Goal: Information Seeking & Learning: Learn about a topic

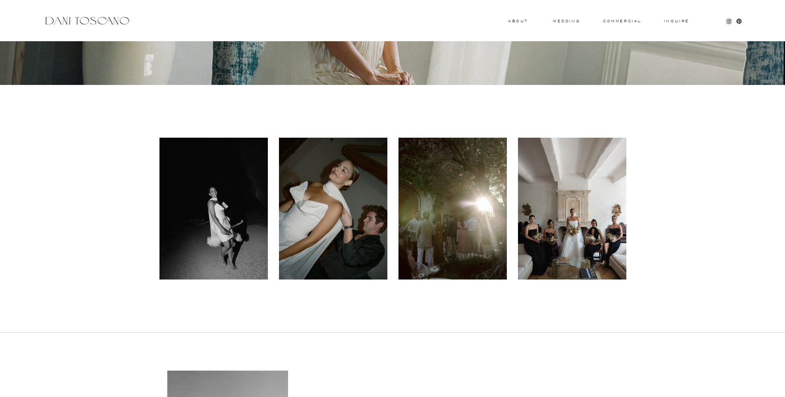
scroll to position [346, 0]
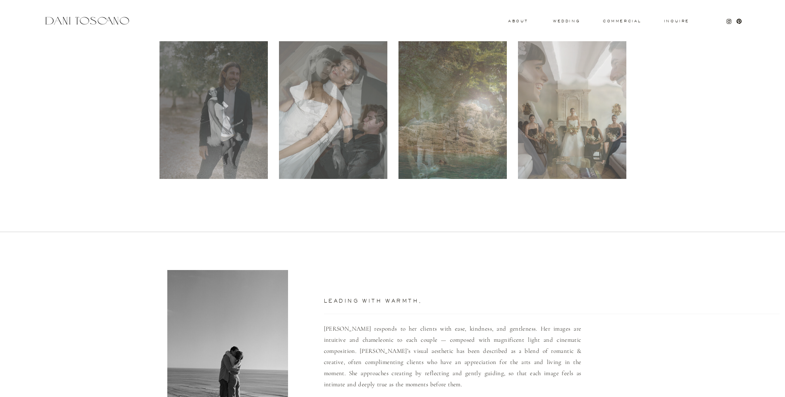
click at [584, 110] on div at bounding box center [572, 108] width 108 height 142
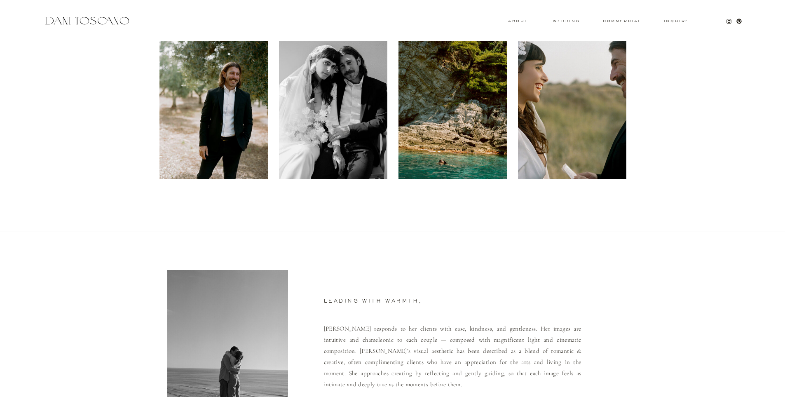
click at [584, 110] on div at bounding box center [572, 108] width 108 height 142
click at [573, 21] on h3 "wedding" at bounding box center [566, 20] width 27 height 3
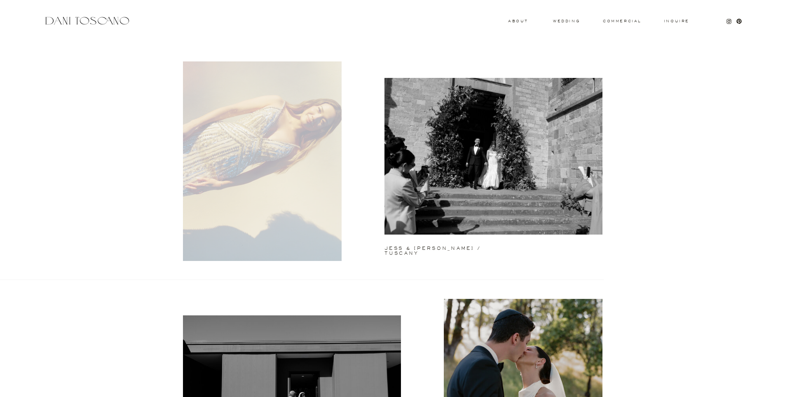
click at [250, 134] on div at bounding box center [262, 160] width 159 height 199
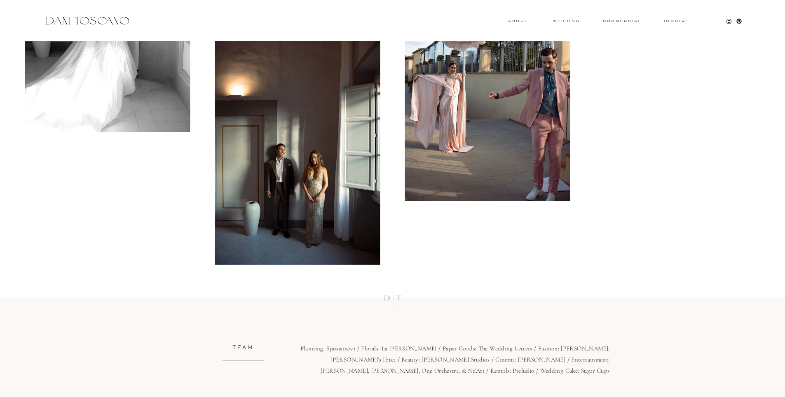
scroll to position [8769, 0]
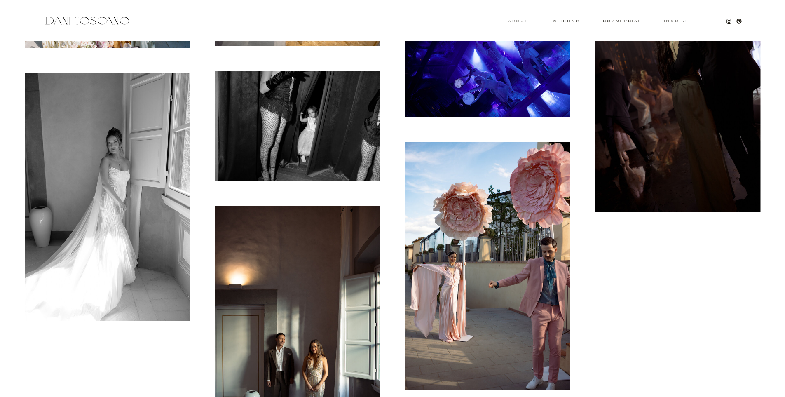
click at [522, 21] on h3 "About" at bounding box center [517, 20] width 18 height 3
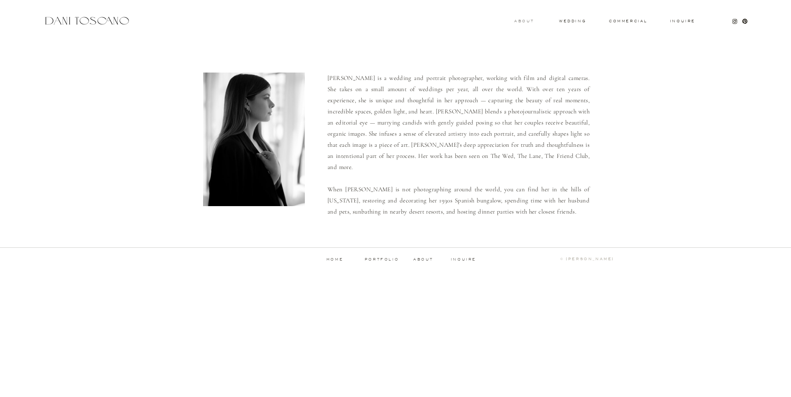
click at [526, 22] on h3 "About" at bounding box center [523, 20] width 18 height 3
click at [579, 22] on h3 "wedding" at bounding box center [572, 20] width 27 height 3
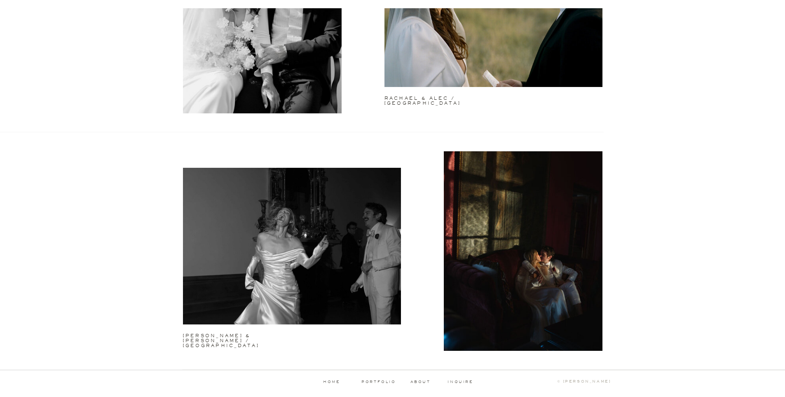
scroll to position [2050, 0]
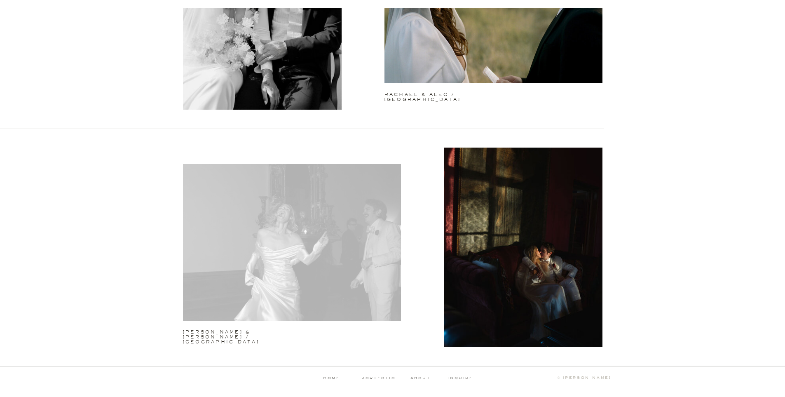
click at [361, 224] on div at bounding box center [292, 242] width 218 height 157
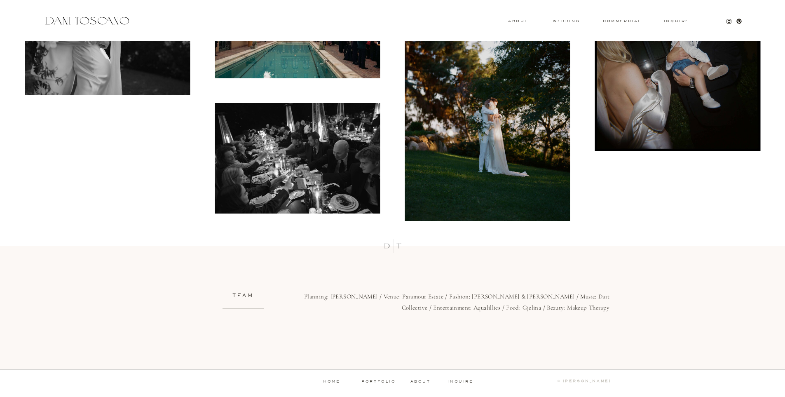
scroll to position [11265, 0]
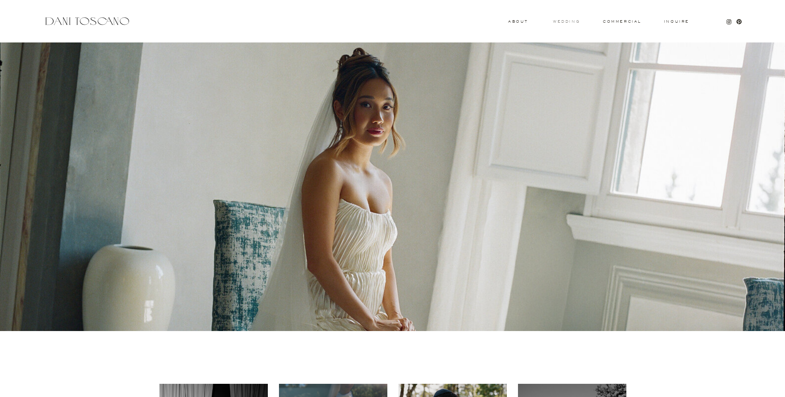
click at [488, 23] on h3 "wedding" at bounding box center [566, 21] width 27 height 3
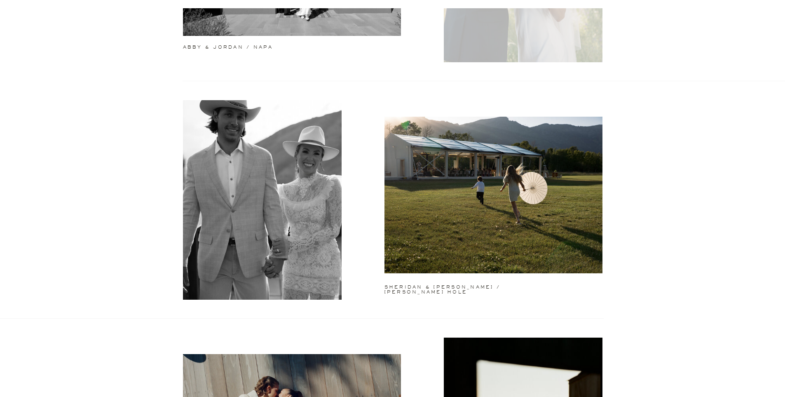
scroll to position [438, 0]
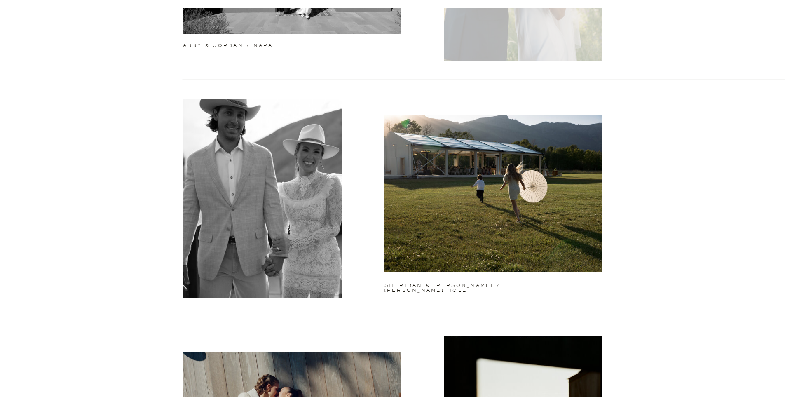
click at [543, 144] on div at bounding box center [493, 193] width 218 height 157
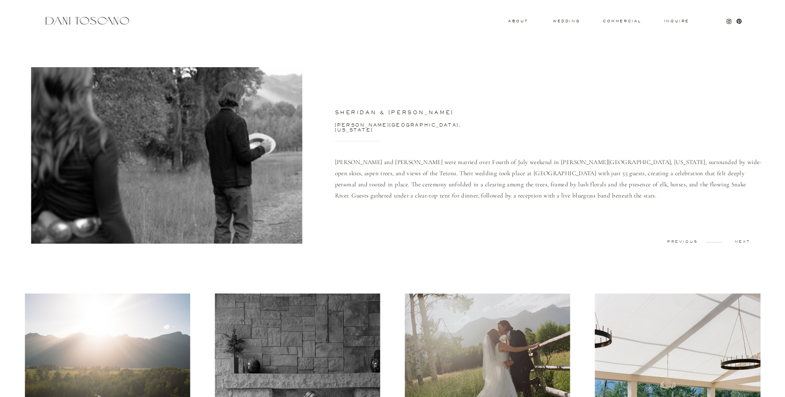
click at [126, 342] on img at bounding box center [107, 403] width 165 height 220
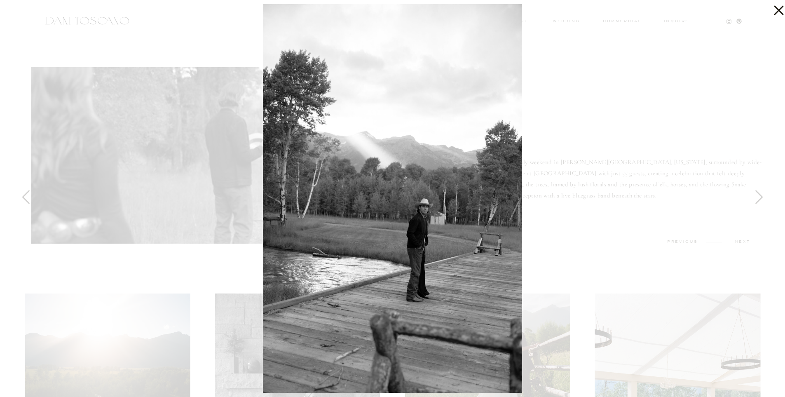
click at [777, 10] on icon at bounding box center [778, 10] width 9 height 9
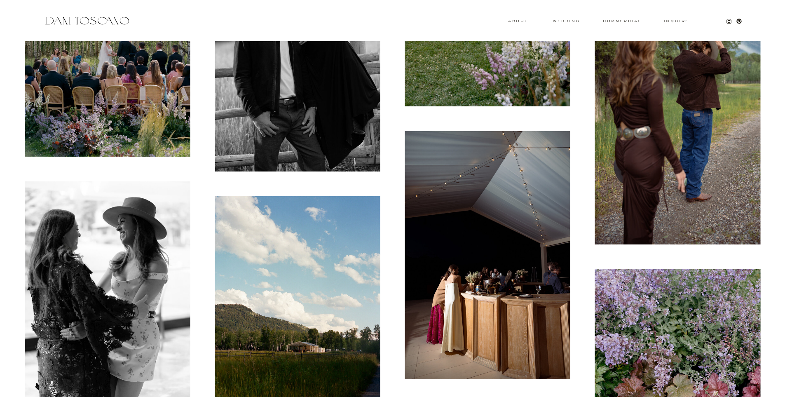
scroll to position [3069, 0]
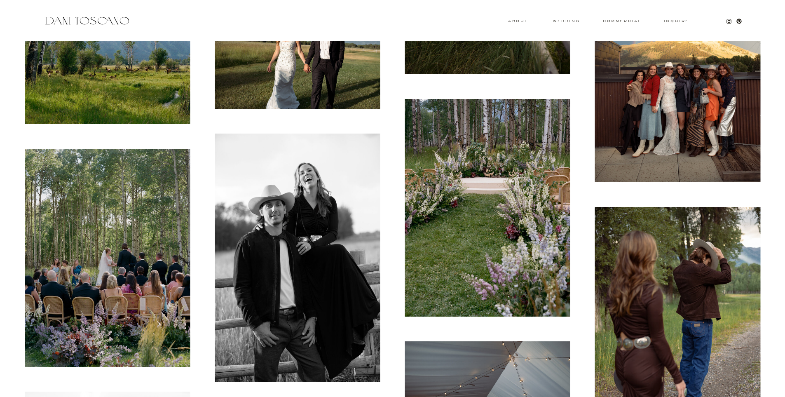
click at [285, 223] on img at bounding box center [297, 257] width 165 height 248
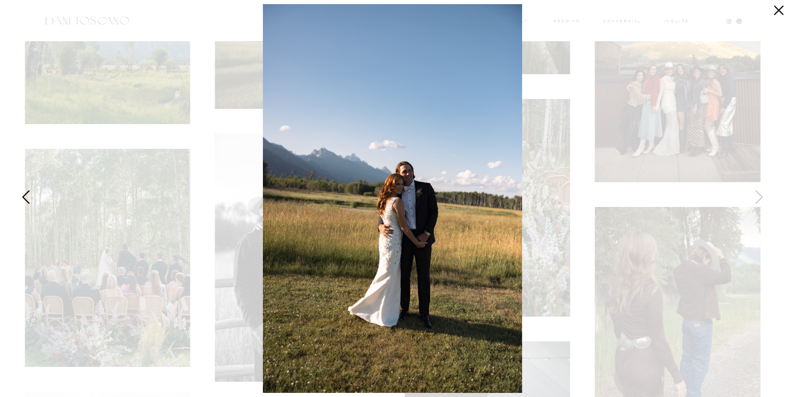
click at [779, 10] on icon at bounding box center [778, 10] width 9 height 9
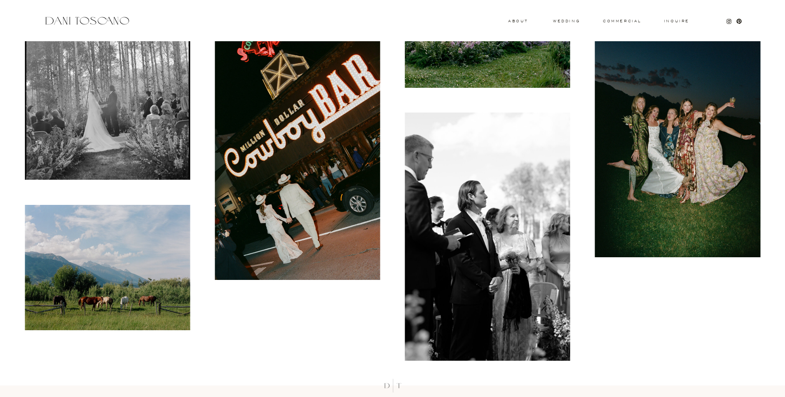
scroll to position [9293, 0]
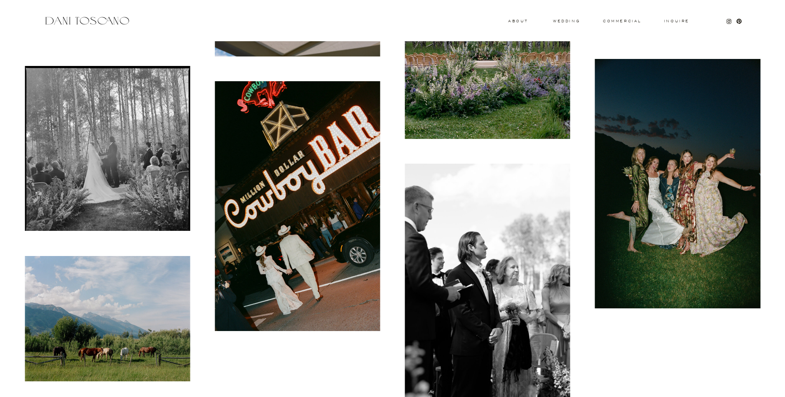
click at [707, 165] on img at bounding box center [677, 183] width 165 height 249
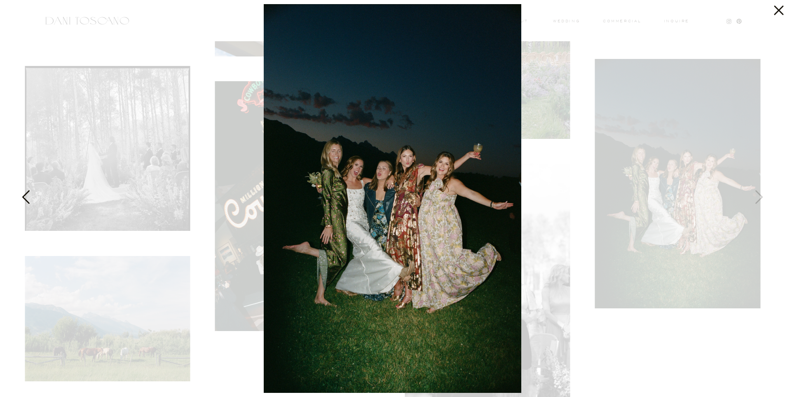
click at [775, 8] on icon at bounding box center [778, 10] width 9 height 9
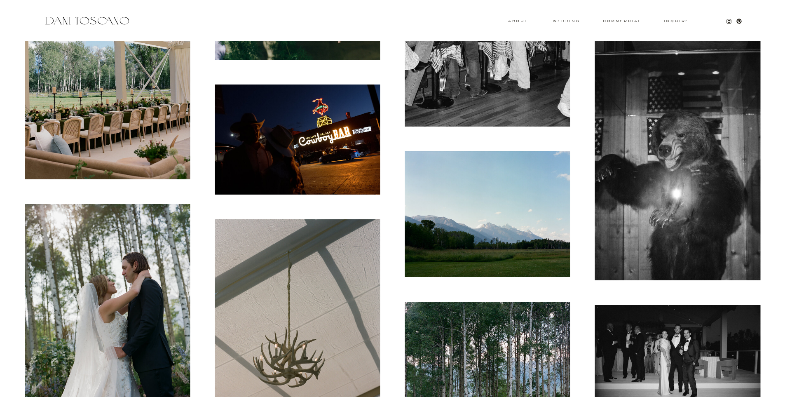
scroll to position [8760, 0]
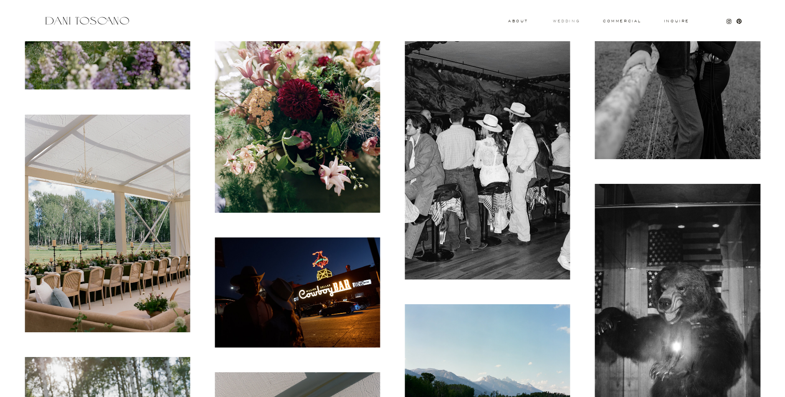
click at [567, 21] on h3 "wedding" at bounding box center [566, 20] width 27 height 3
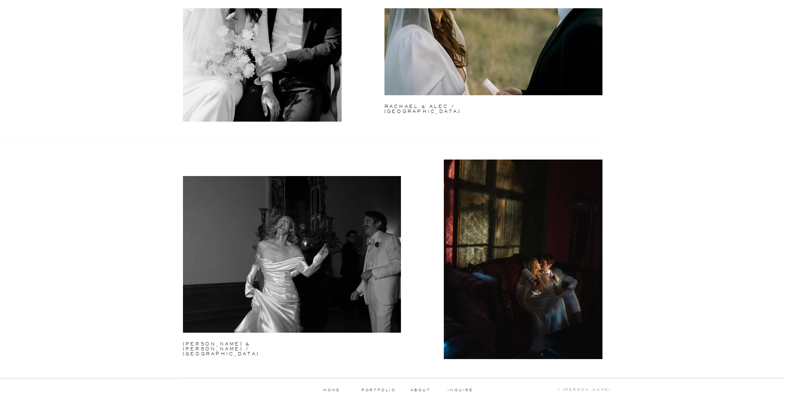
scroll to position [2036, 0]
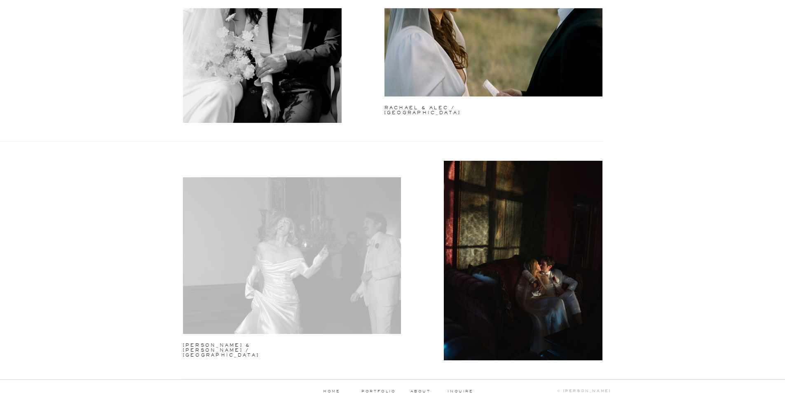
click at [347, 227] on div at bounding box center [292, 255] width 218 height 157
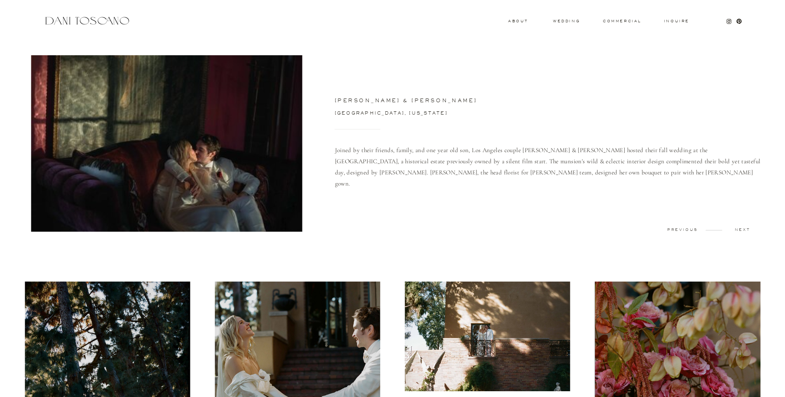
scroll to position [52, 0]
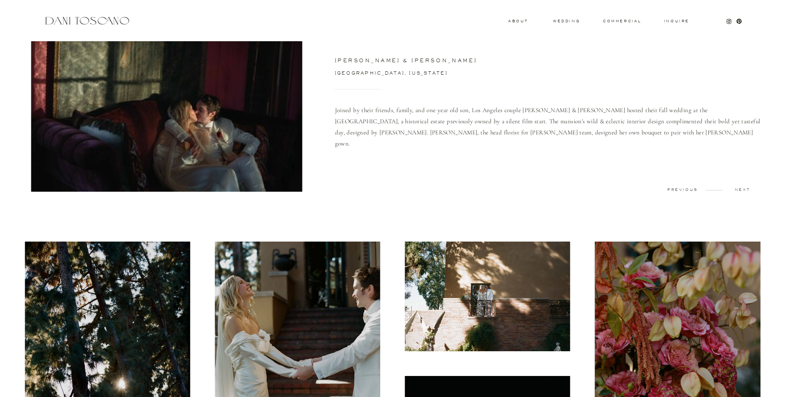
click at [130, 323] on img at bounding box center [107, 350] width 165 height 218
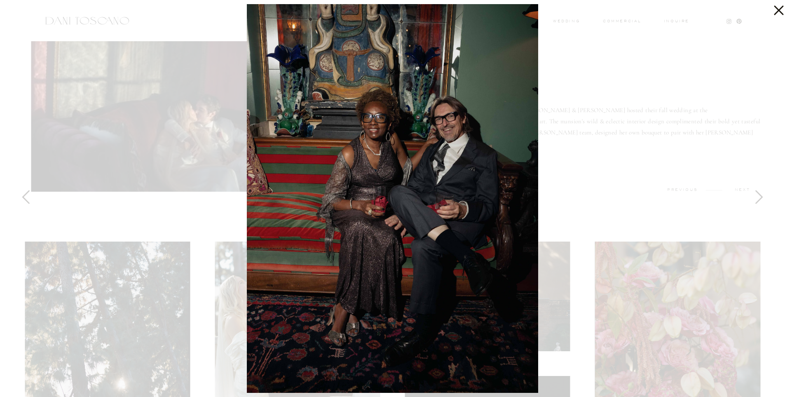
click at [779, 11] on icon at bounding box center [776, 8] width 16 height 16
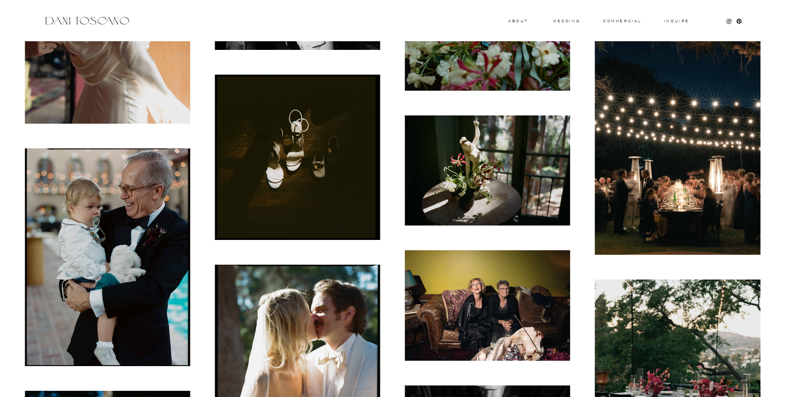
scroll to position [5901, 0]
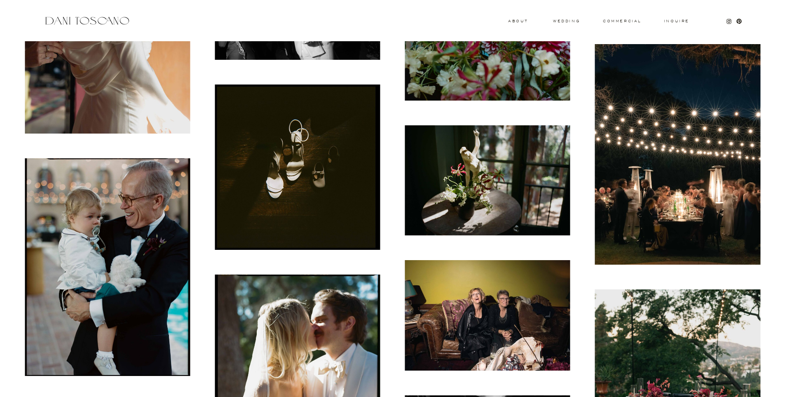
click at [689, 125] on img at bounding box center [677, 154] width 165 height 220
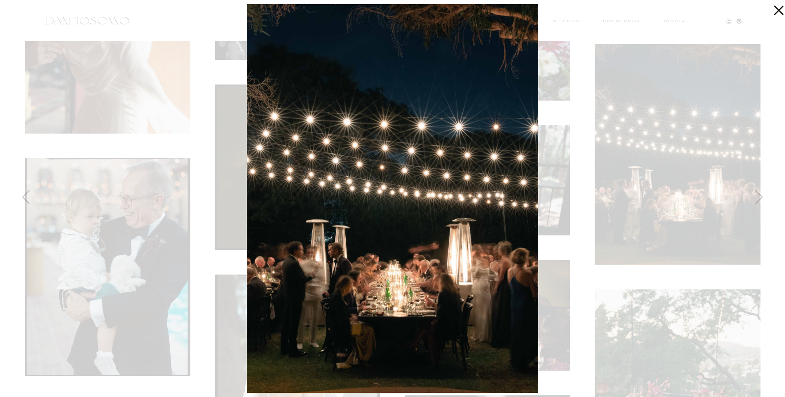
click at [779, 7] on icon at bounding box center [776, 8] width 16 height 16
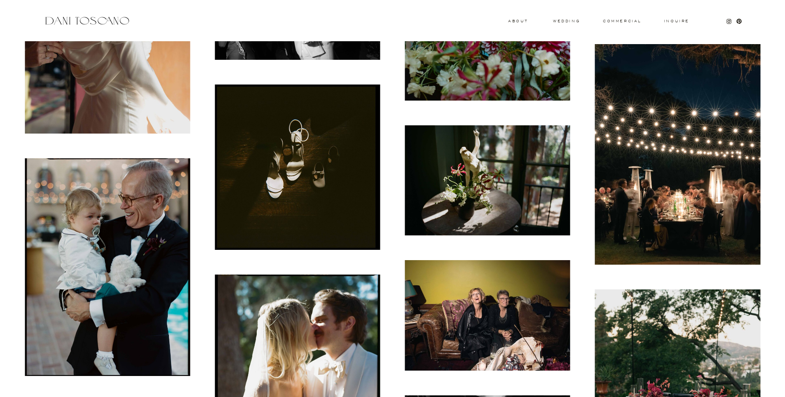
click at [311, 153] on img at bounding box center [297, 167] width 165 height 166
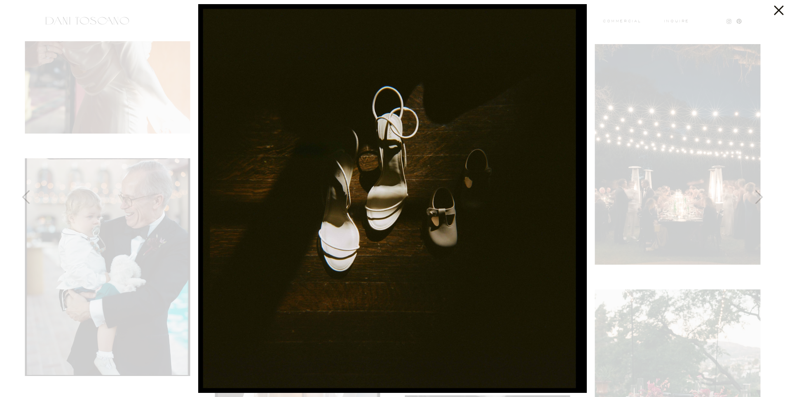
click at [776, 7] on icon at bounding box center [778, 10] width 9 height 9
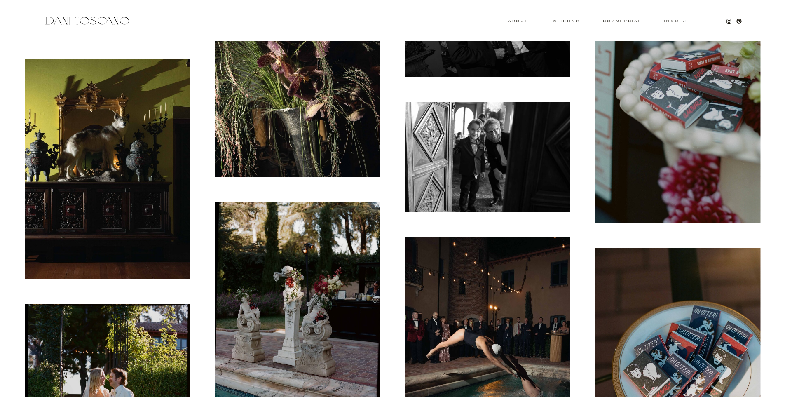
scroll to position [6710, 0]
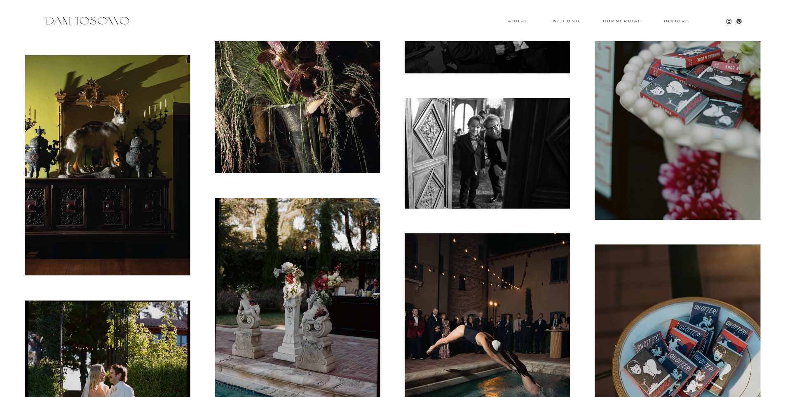
click at [694, 103] on img at bounding box center [677, 94] width 165 height 249
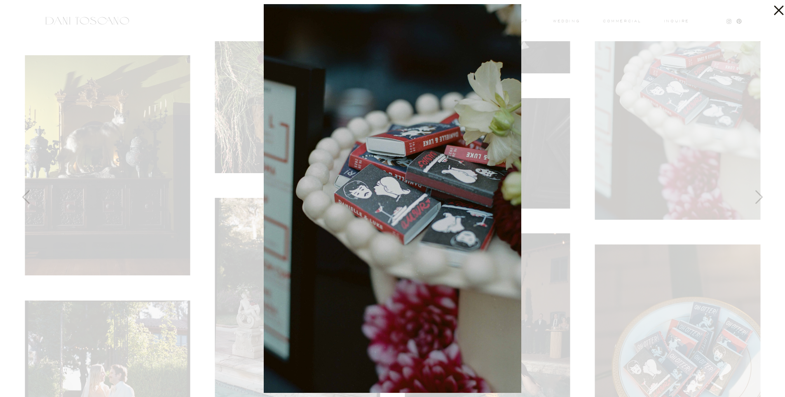
click at [779, 8] on icon at bounding box center [776, 8] width 16 height 16
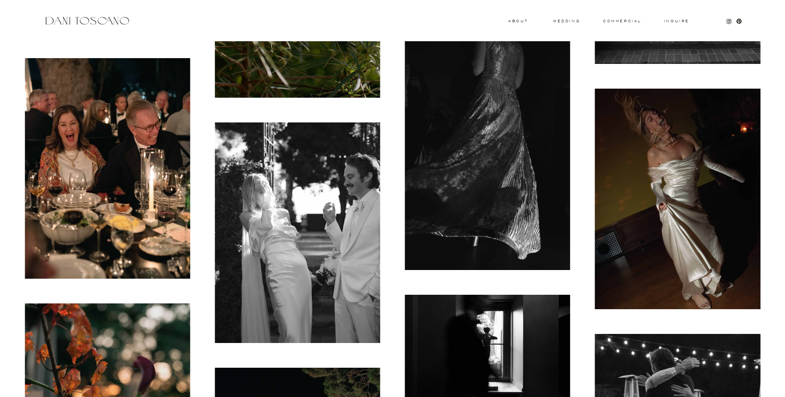
scroll to position [7581, 0]
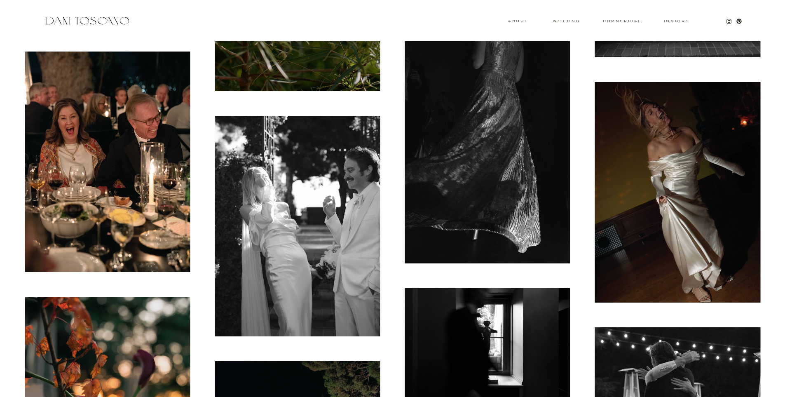
click at [700, 158] on img at bounding box center [677, 192] width 165 height 220
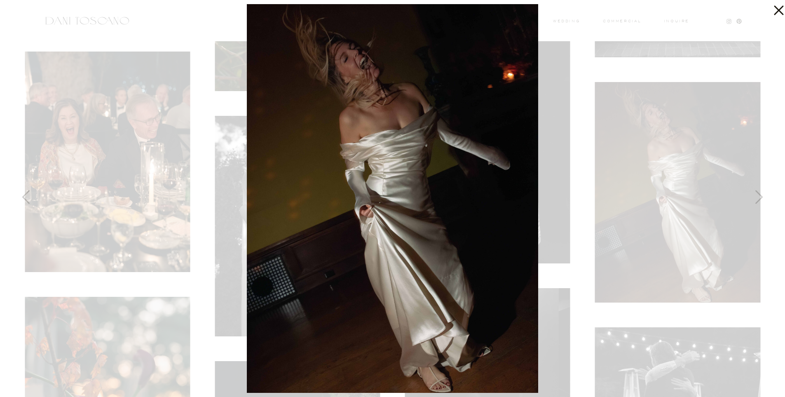
click at [780, 9] on icon at bounding box center [778, 10] width 9 height 9
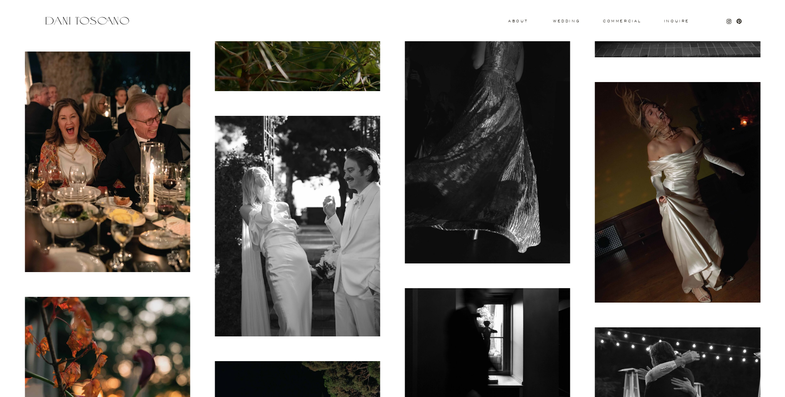
click at [323, 194] on img at bounding box center [297, 226] width 165 height 220
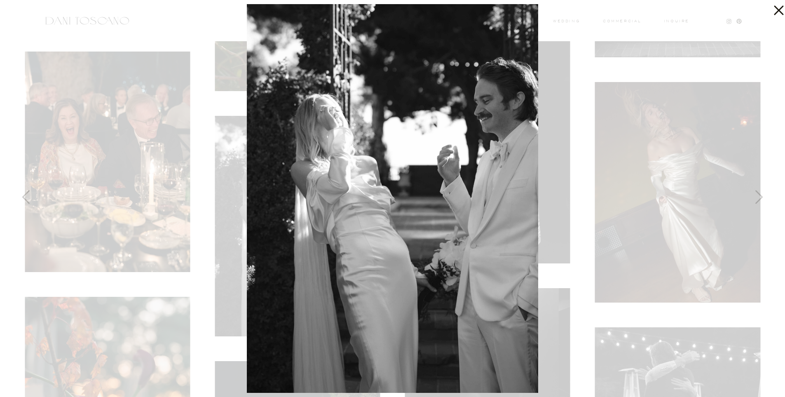
click at [778, 10] on icon at bounding box center [778, 10] width 9 height 9
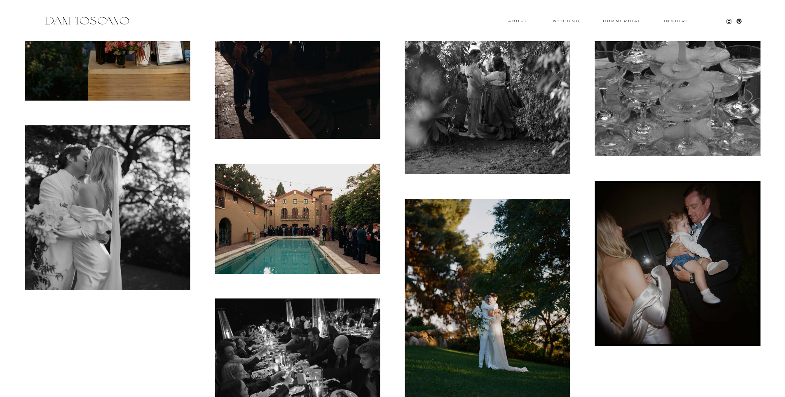
scroll to position [11059, 0]
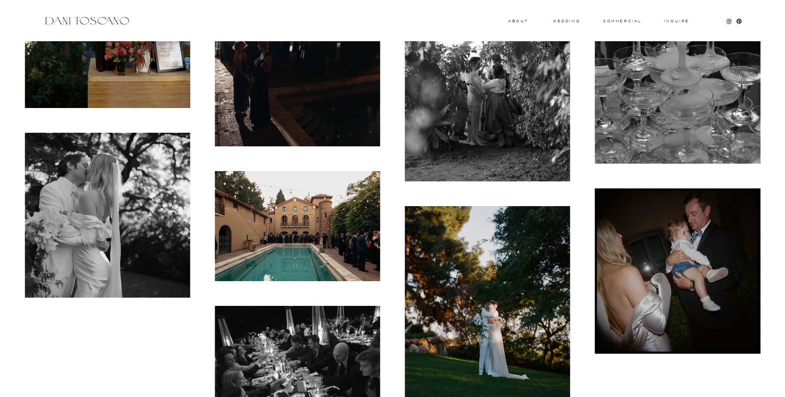
click at [141, 196] on img at bounding box center [107, 215] width 165 height 165
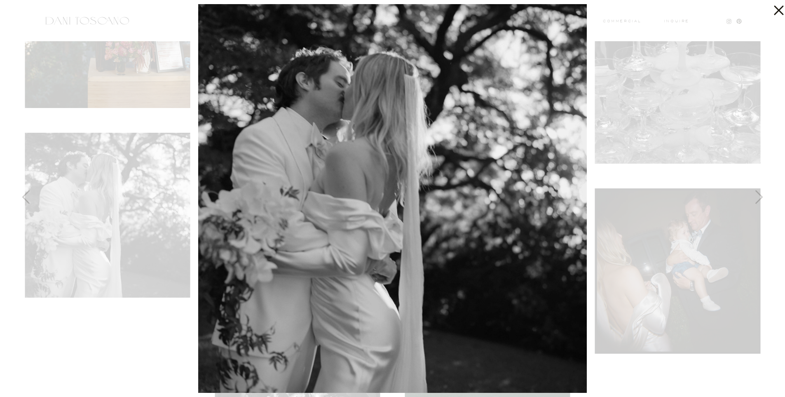
click at [780, 9] on icon at bounding box center [776, 8] width 16 height 16
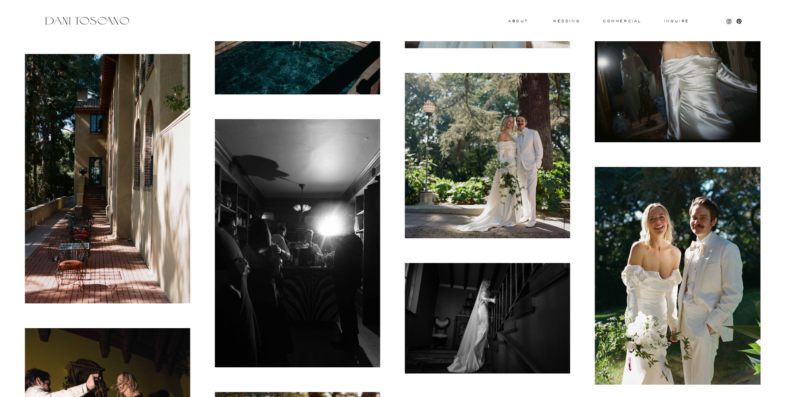
scroll to position [9896, 0]
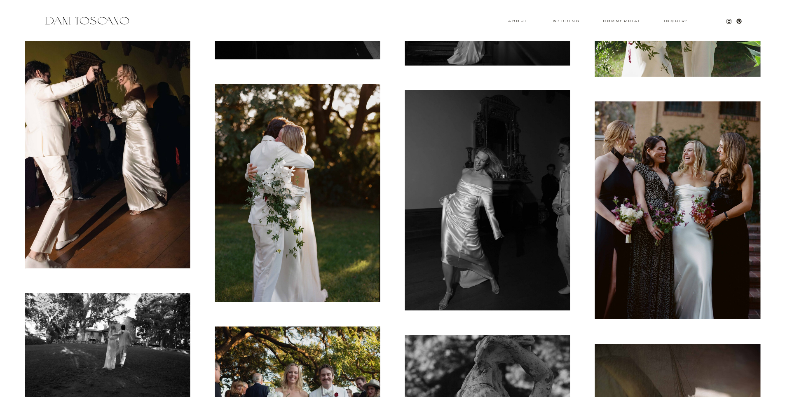
drag, startPoint x: 148, startPoint y: 370, endPoint x: 409, endPoint y: 16, distance: 439.6
